Goal: Task Accomplishment & Management: Manage account settings

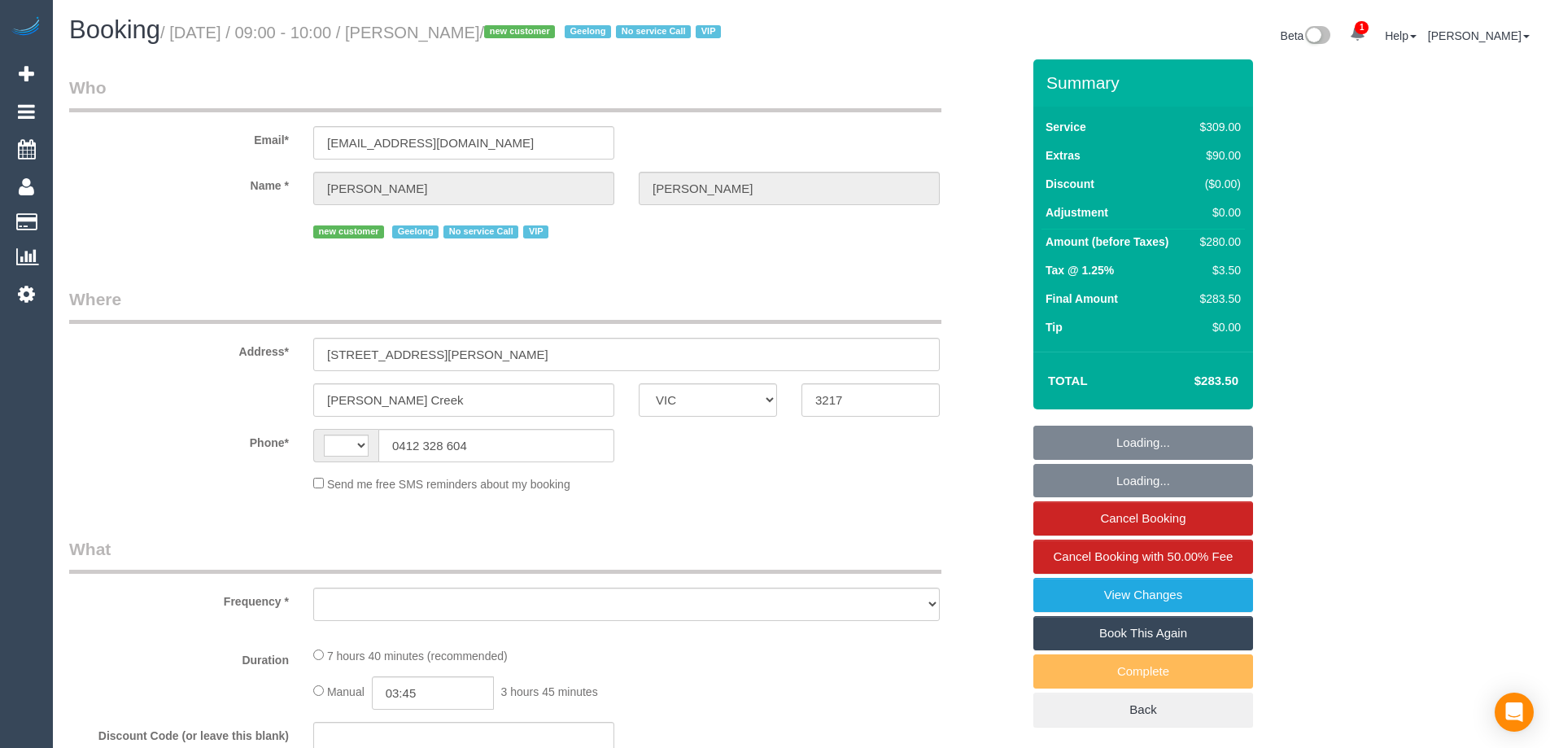
select select "VIC"
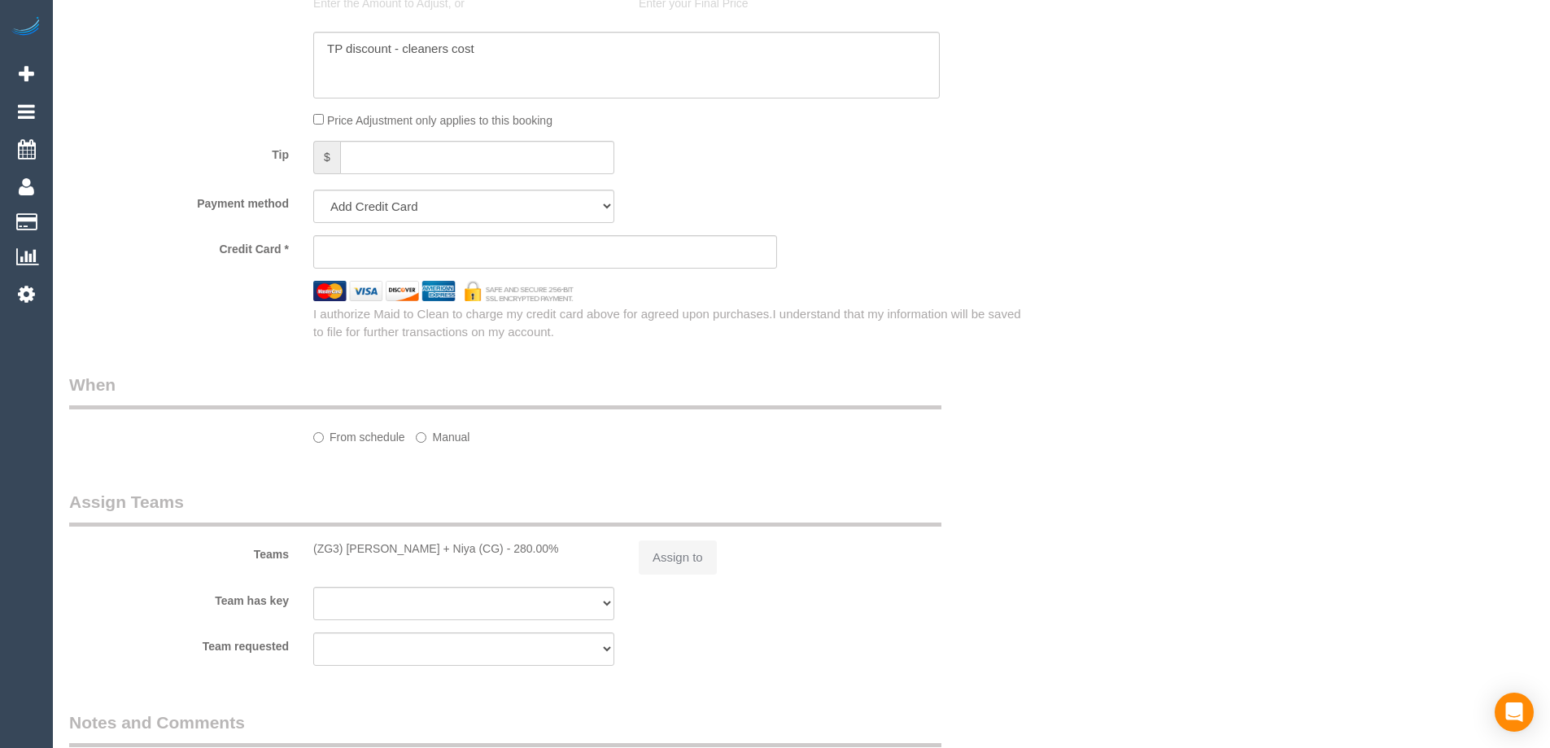
select select "string:AU"
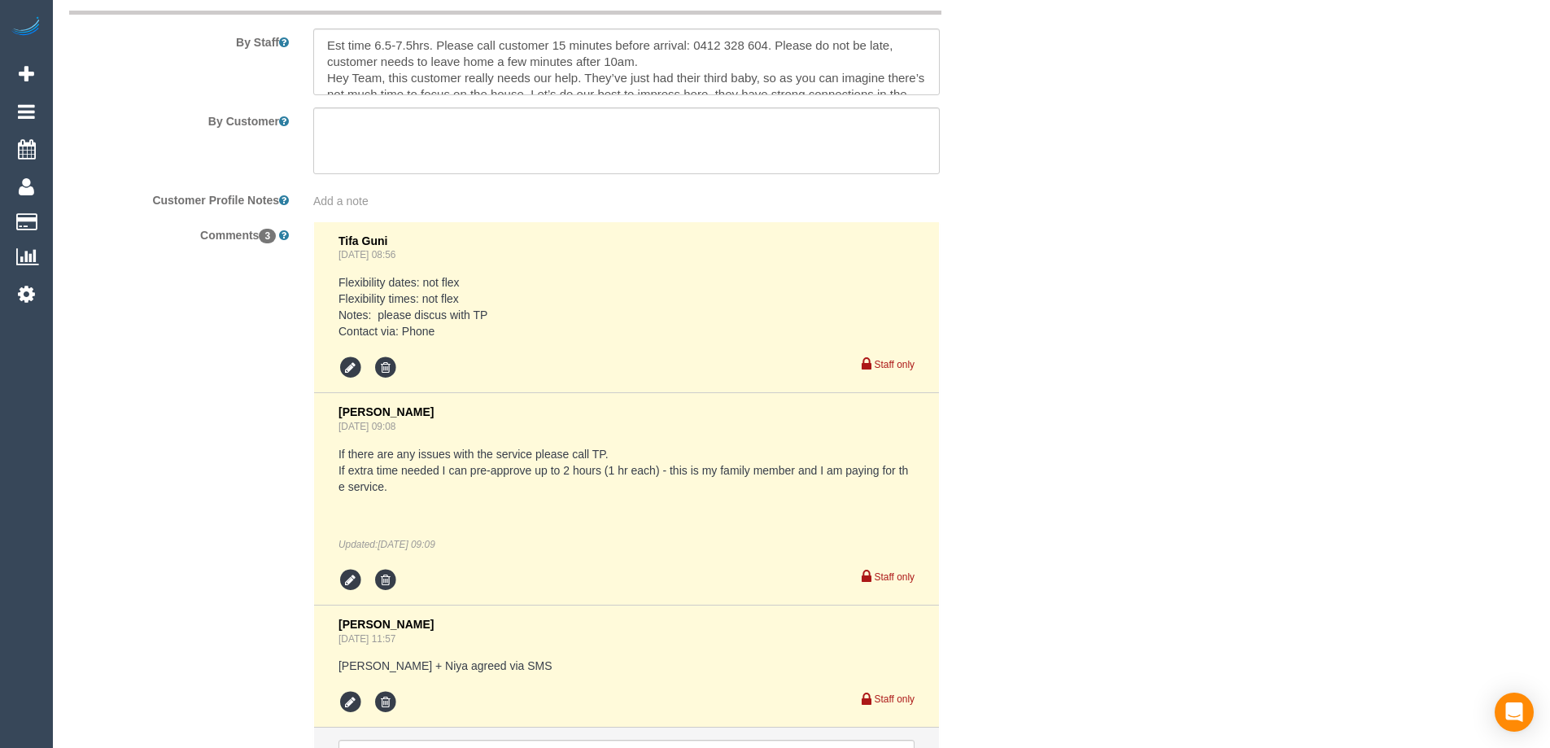
select select "object:3542"
select select "string:stripe-pm_1RxFRV2GScqysDRVaO3HbnxL"
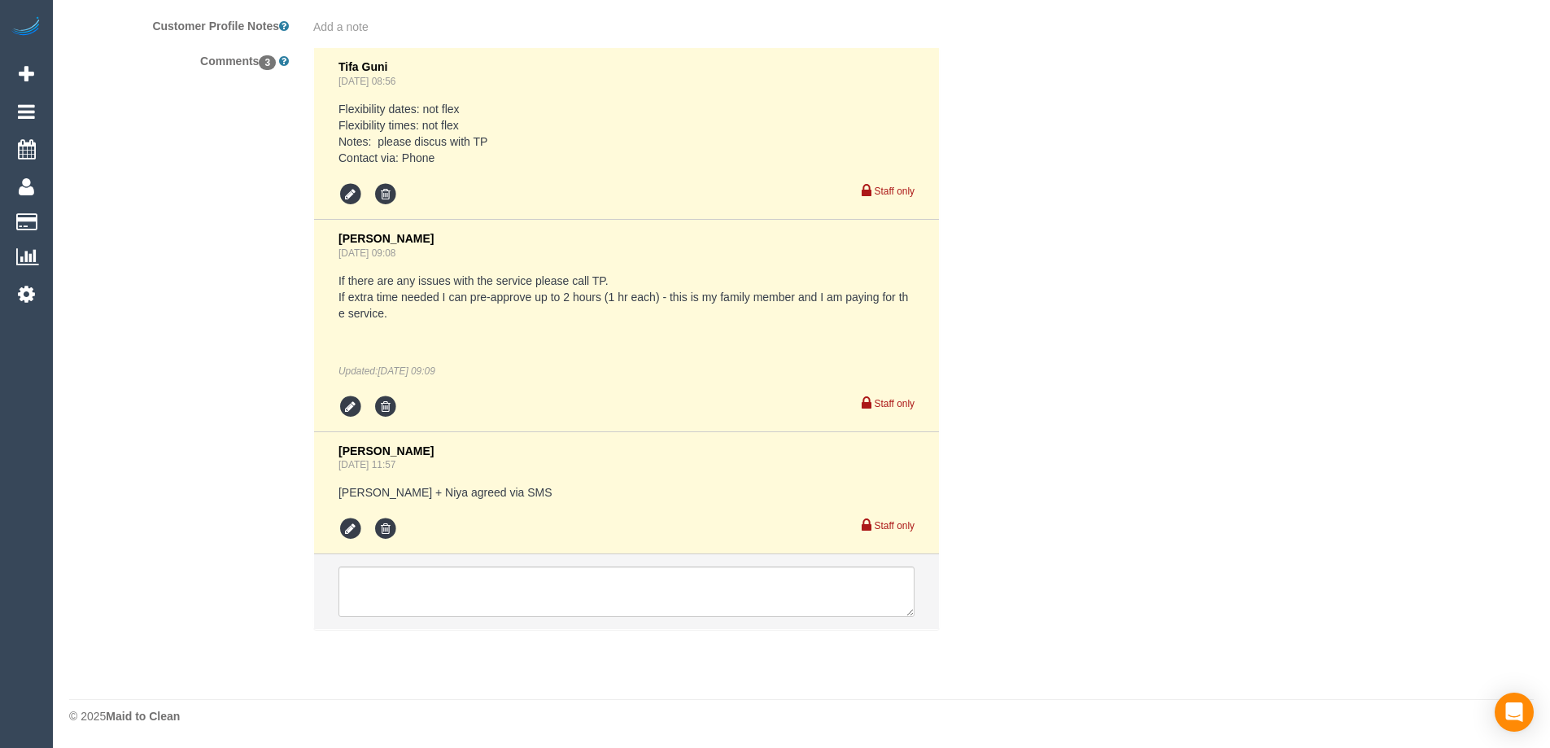
select select "object:3645"
select select "number:28"
select select "number:14"
select select "number:19"
select select "number:25"
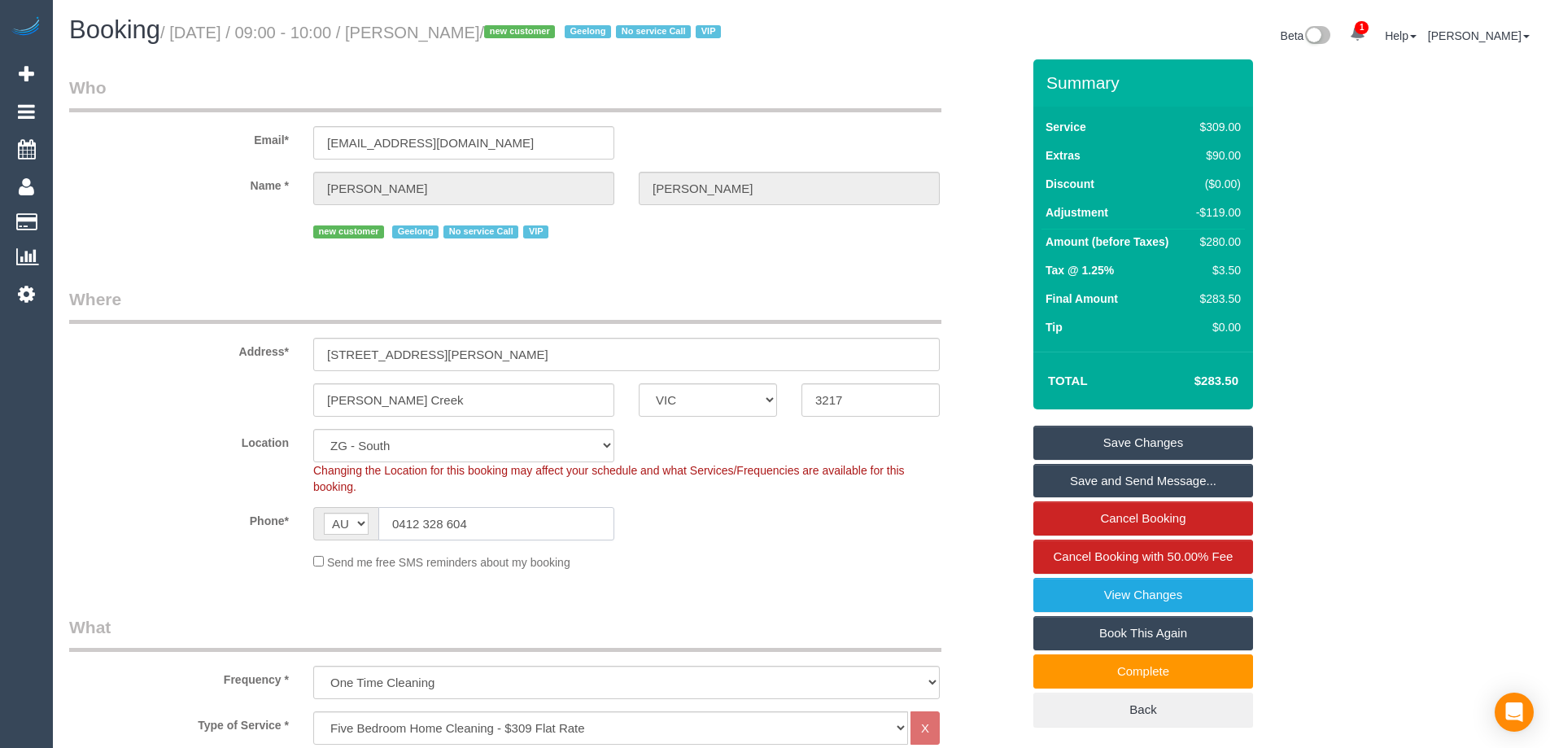
drag, startPoint x: 475, startPoint y: 529, endPoint x: 399, endPoint y: 528, distance: 76.5
click at [399, 528] on input "0412 328 604" at bounding box center [496, 523] width 236 height 33
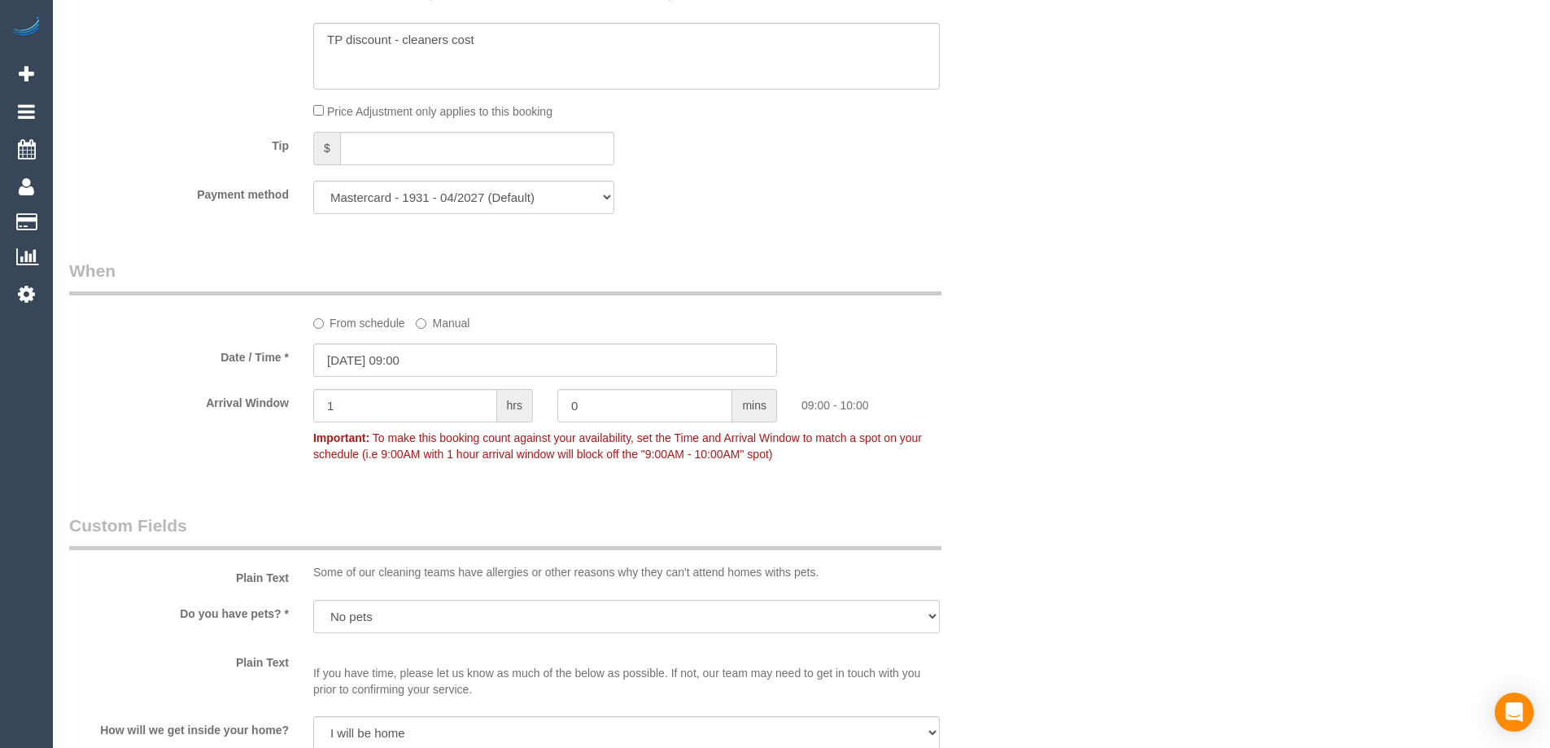
scroll to position [2115, 0]
